Goal: Communication & Community: Answer question/provide support

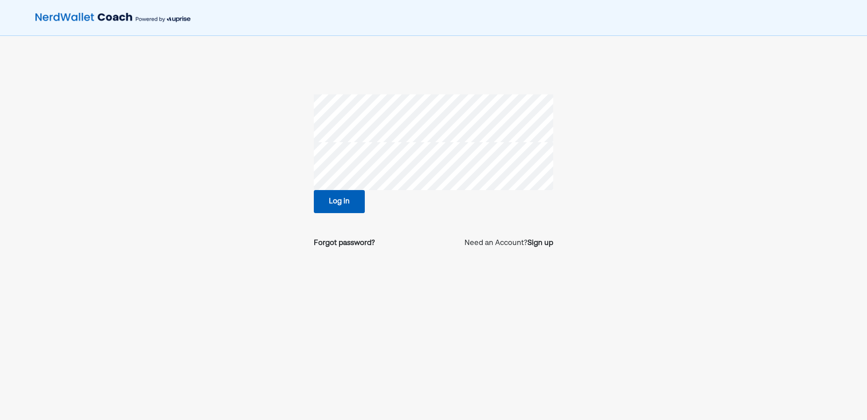
click at [315, 200] on button "Log in" at bounding box center [339, 201] width 51 height 23
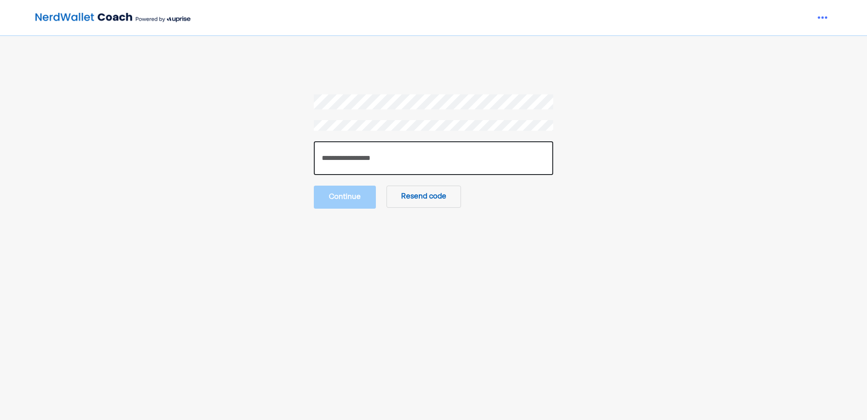
click at [383, 165] on input "number" at bounding box center [433, 158] width 239 height 34
paste input "******"
type input "******"
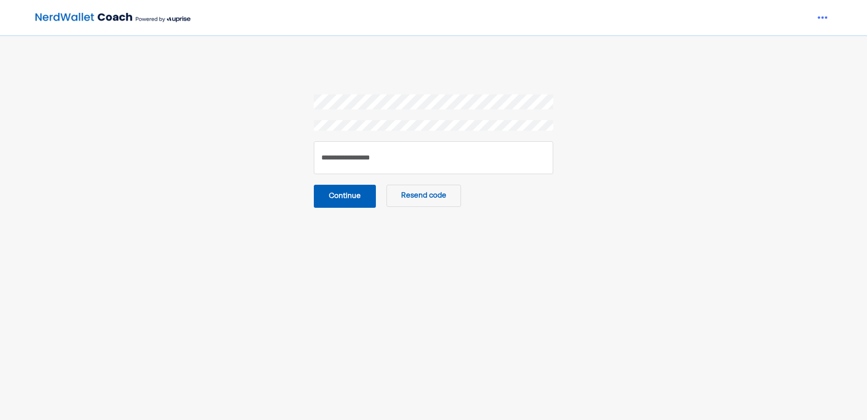
click at [354, 194] on button "Continue" at bounding box center [345, 196] width 62 height 23
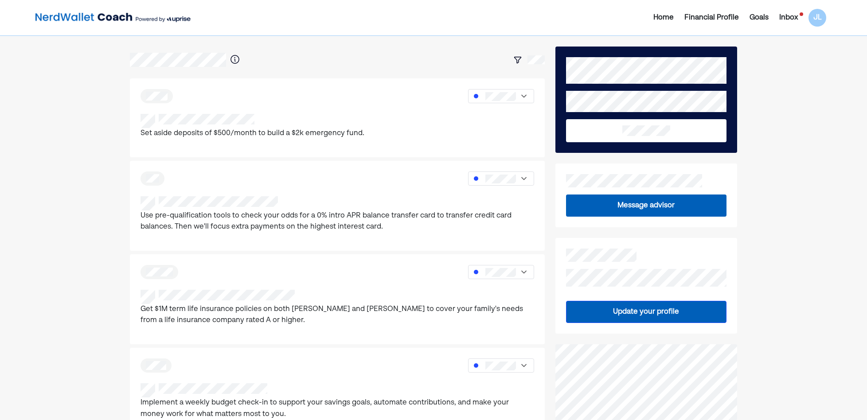
click at [788, 16] on div "Inbox" at bounding box center [788, 17] width 19 height 11
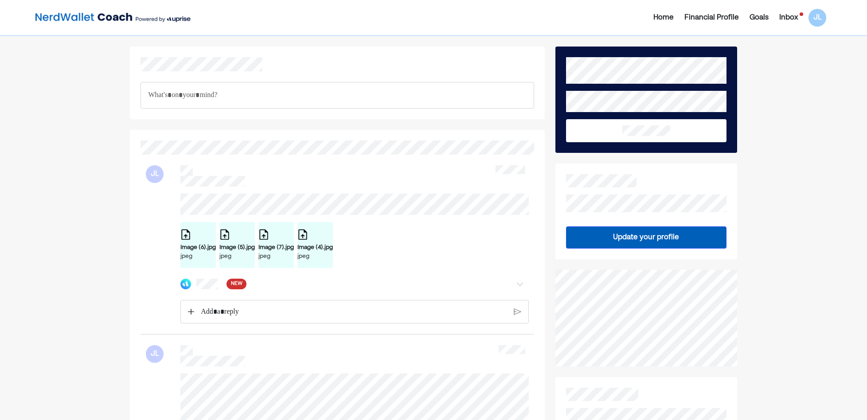
click at [214, 293] on div "NEW" at bounding box center [354, 284] width 348 height 18
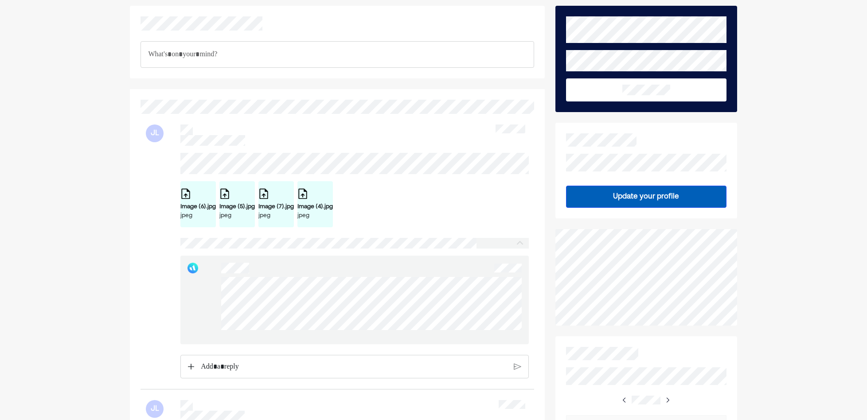
scroll to position [89, 0]
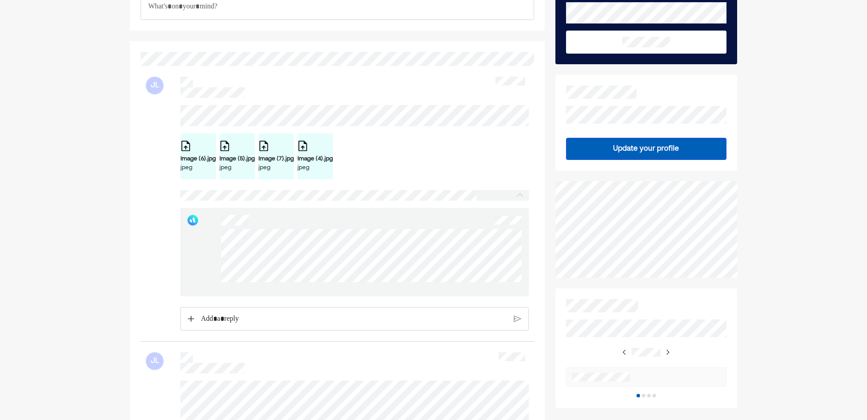
click at [216, 238] on div at bounding box center [354, 252] width 348 height 89
click at [215, 235] on div at bounding box center [354, 252] width 348 height 89
drag, startPoint x: 443, startPoint y: 290, endPoint x: 205, endPoint y: 238, distance: 243.7
click at [205, 238] on div at bounding box center [354, 252] width 348 height 89
click at [219, 240] on div at bounding box center [354, 252] width 348 height 89
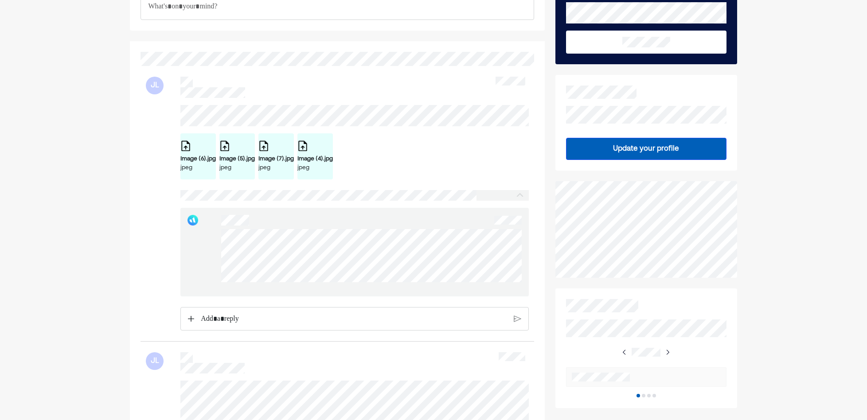
drag, startPoint x: 5, startPoint y: 135, endPoint x: 106, endPoint y: 147, distance: 100.9
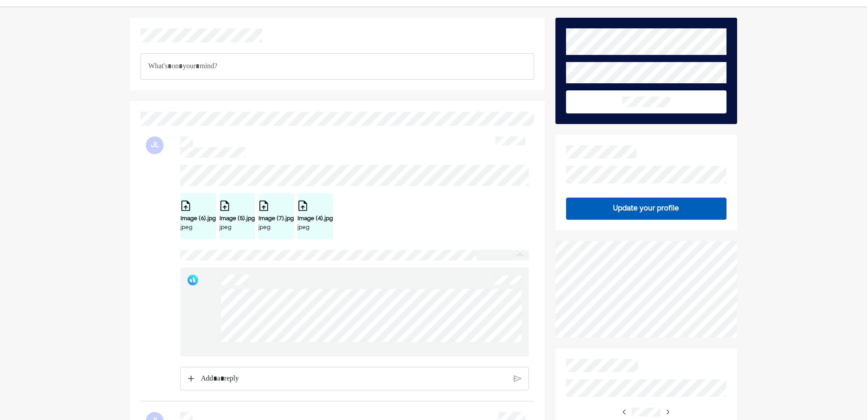
scroll to position [44, 0]
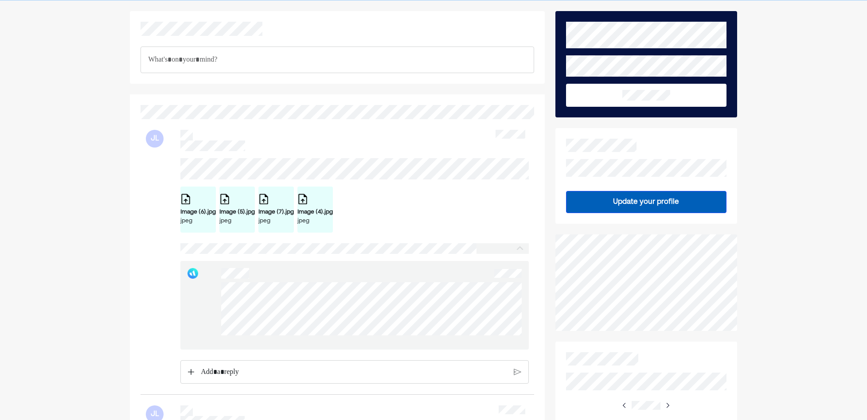
scroll to position [89, 0]
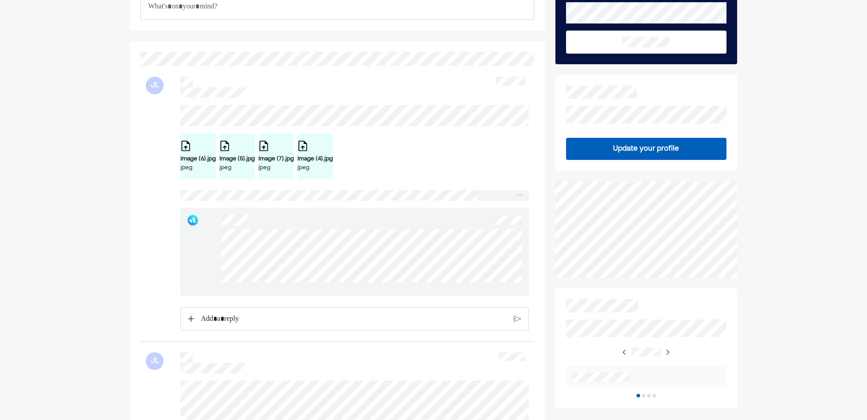
click at [248, 321] on p "Rich Text Editor. Editing area: main" at bounding box center [354, 319] width 306 height 12
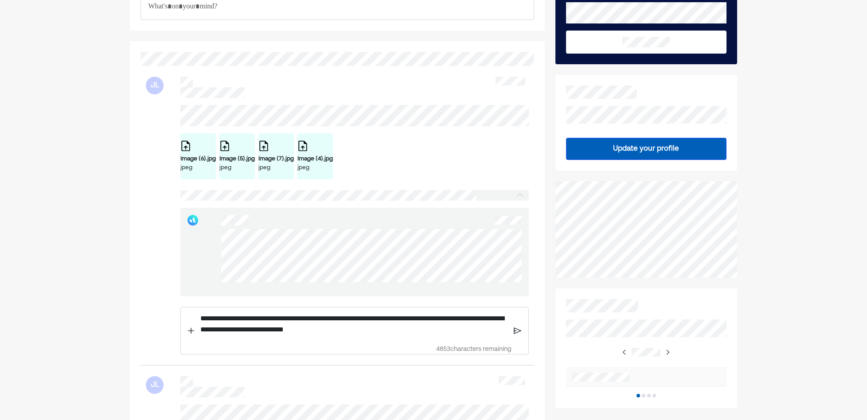
click at [442, 336] on p "**********" at bounding box center [353, 324] width 307 height 23
click at [429, 336] on p "**********" at bounding box center [353, 324] width 307 height 23
click at [523, 338] on div "**********" at bounding box center [354, 331] width 348 height 48
click at [520, 335] on img at bounding box center [518, 331] width 8 height 8
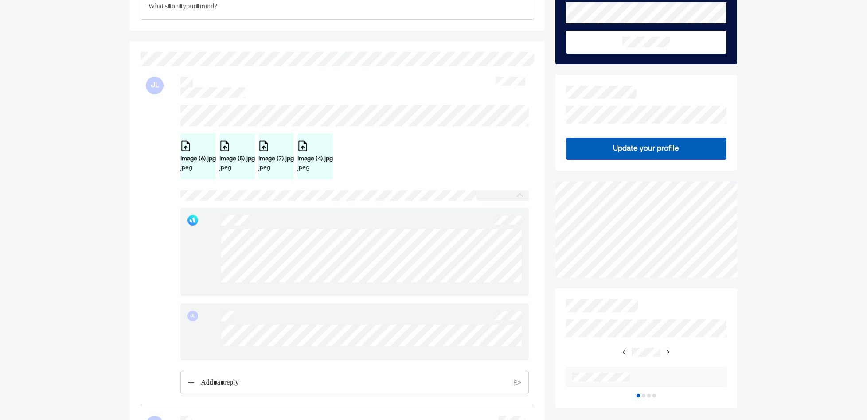
click at [506, 353] on div "JL" at bounding box center [354, 332] width 348 height 57
drag, startPoint x: 213, startPoint y: 335, endPoint x: 220, endPoint y: 332, distance: 7.9
click at [220, 332] on div "JL" at bounding box center [354, 332] width 348 height 57
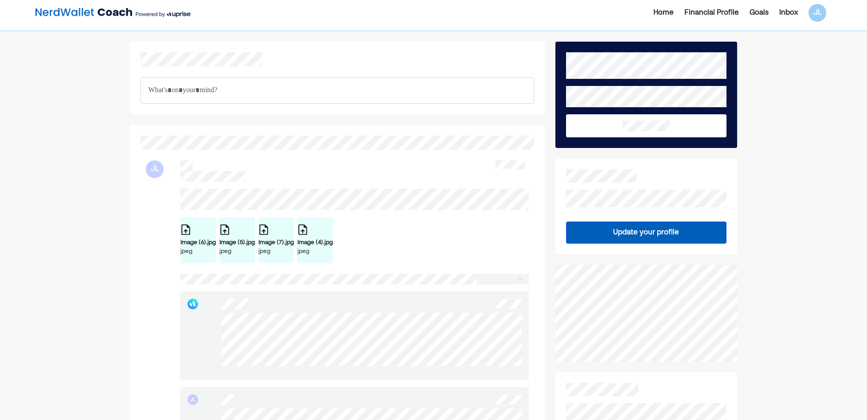
scroll to position [0, 0]
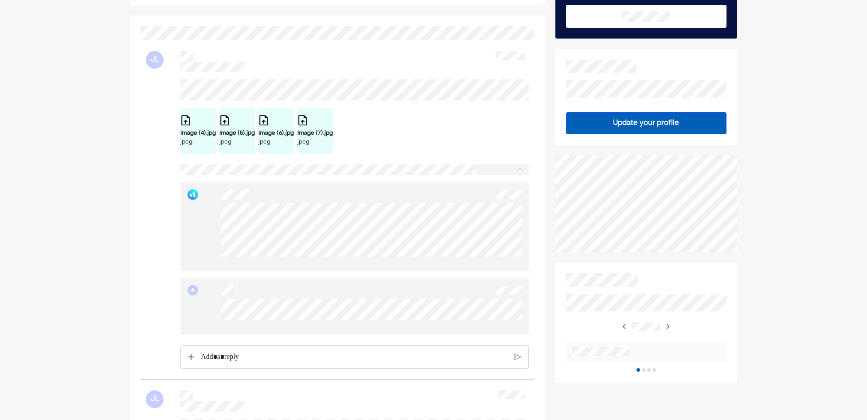
scroll to position [133, 0]
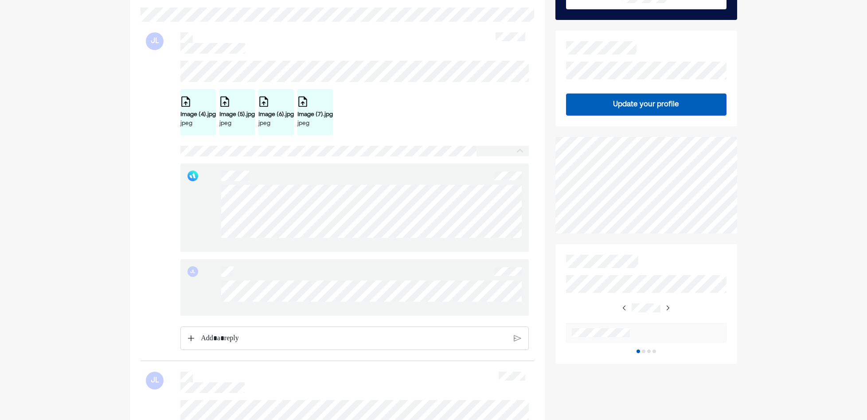
click at [222, 286] on div "JL" at bounding box center [354, 287] width 348 height 57
